Goal: Find specific page/section: Find specific page/section

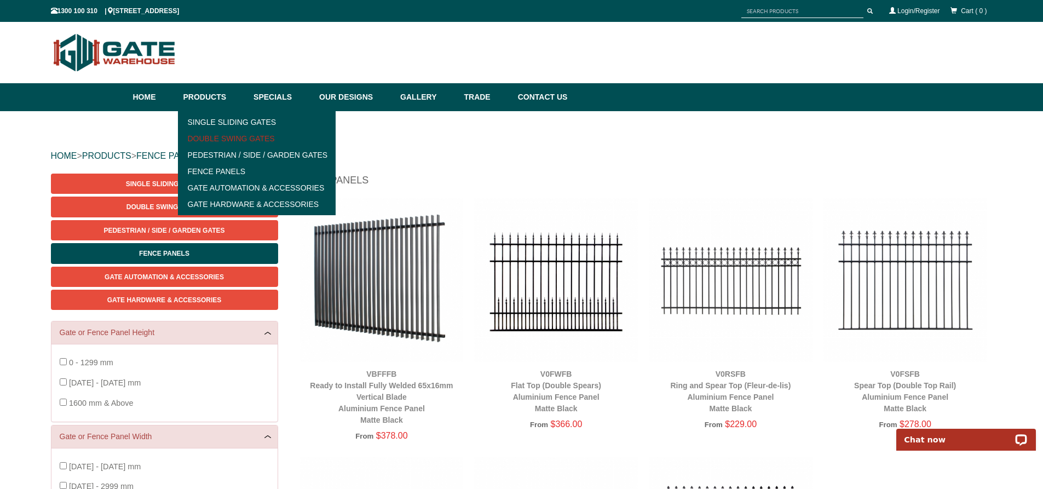
click at [214, 141] on link "Double Swing Gates" at bounding box center [257, 138] width 152 height 16
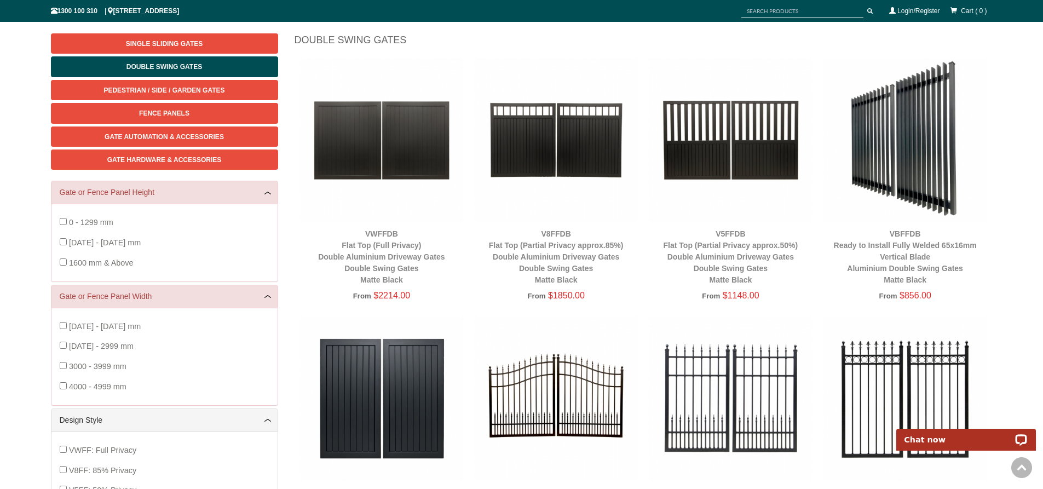
scroll to position [137, 0]
